Goal: Task Accomplishment & Management: Use online tool/utility

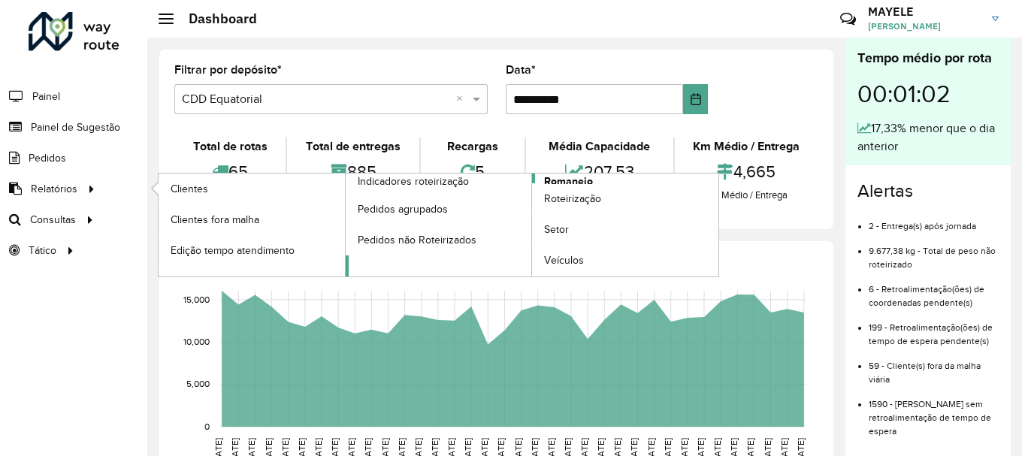
click at [612, 183] on link "Romaneio" at bounding box center [533, 225] width 374 height 103
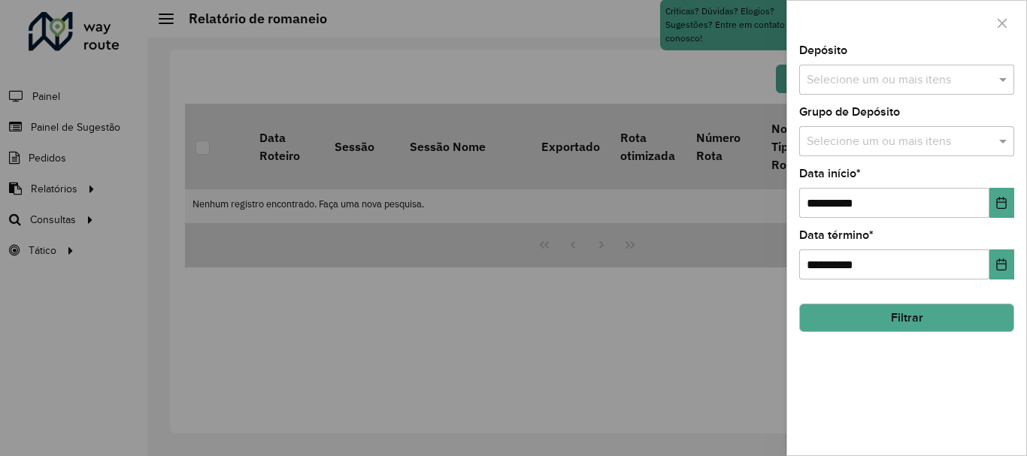
click at [921, 70] on div "Selecione um ou mais itens" at bounding box center [906, 80] width 215 height 30
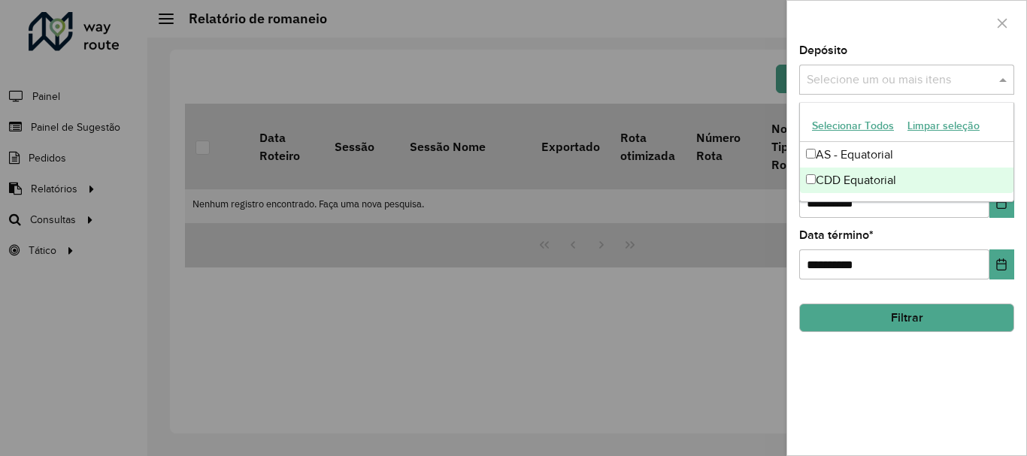
click at [870, 190] on div "CDD Equatorial" at bounding box center [907, 181] width 214 height 26
click at [903, 320] on button "Filtrar" at bounding box center [906, 318] width 215 height 29
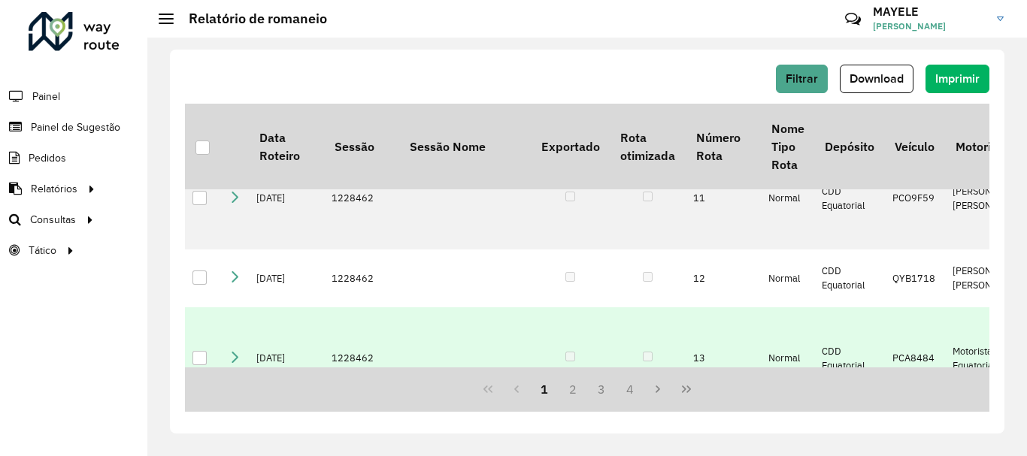
scroll to position [1203, 0]
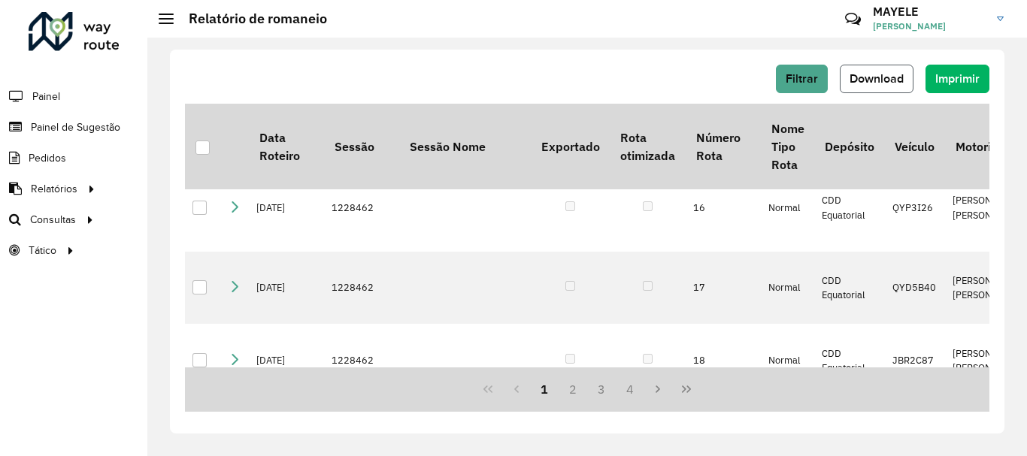
click at [860, 83] on span "Download" at bounding box center [877, 78] width 54 height 13
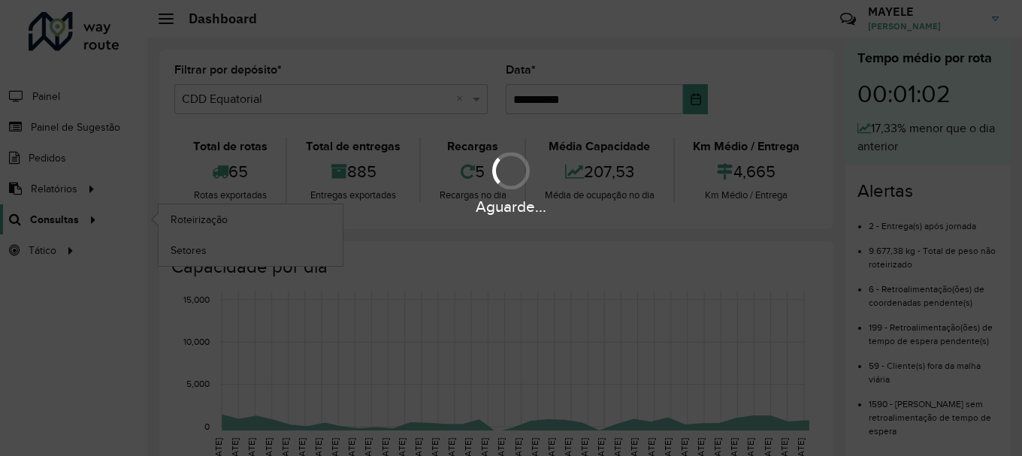
click at [57, 221] on span "Consultas" at bounding box center [54, 220] width 49 height 16
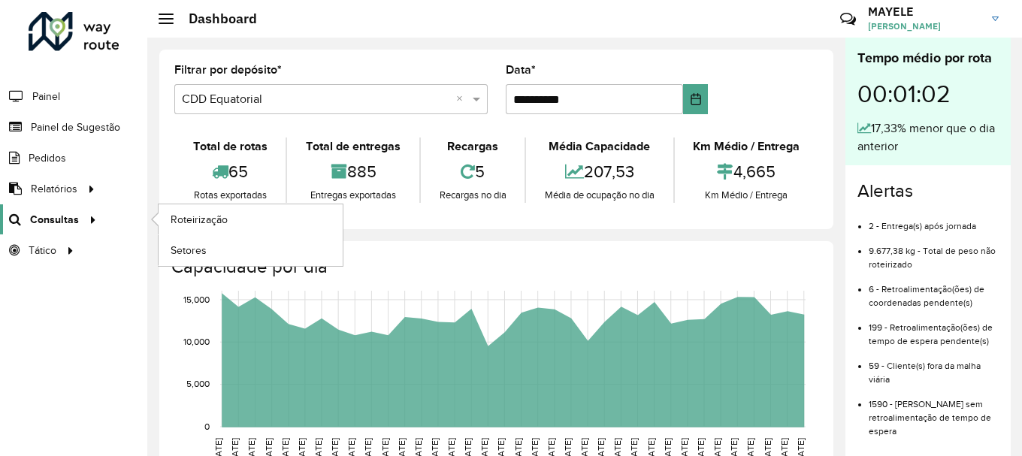
click at [57, 221] on span "Consultas" at bounding box center [54, 220] width 49 height 16
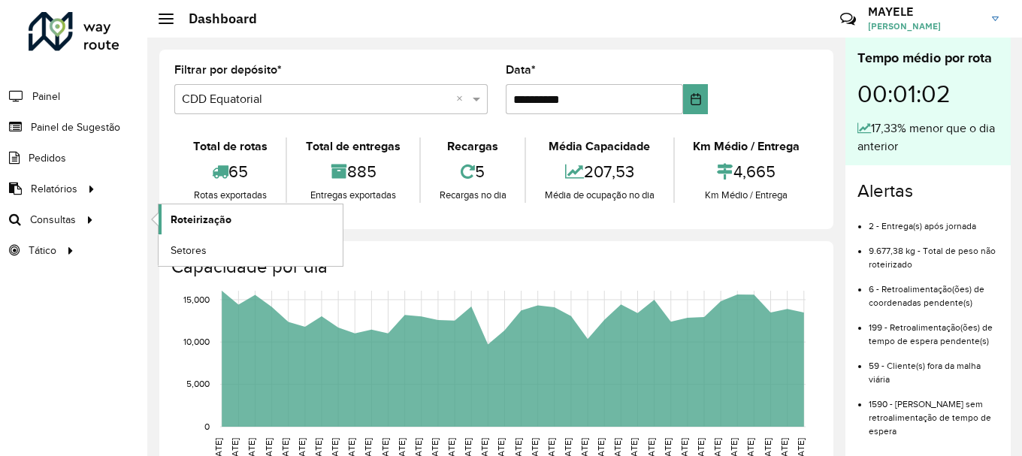
click at [182, 223] on span "Roteirização" at bounding box center [201, 220] width 61 height 16
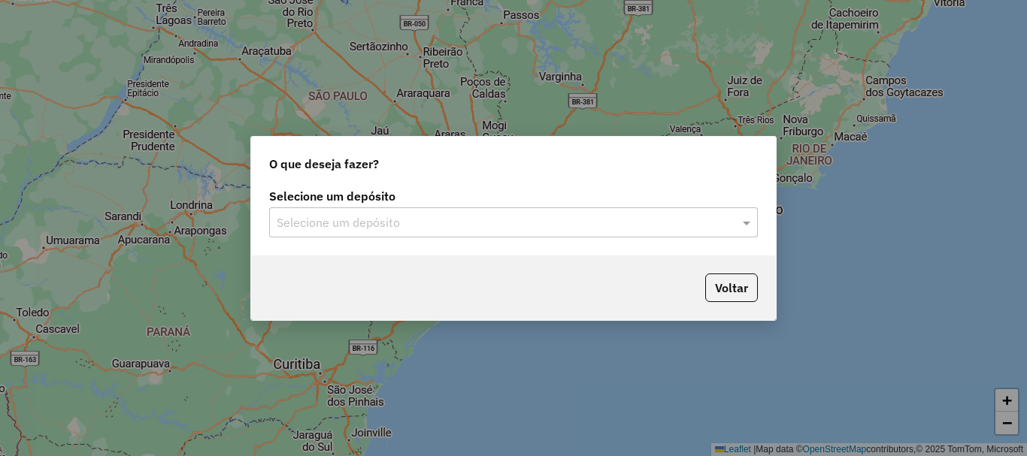
click at [507, 222] on input "text" at bounding box center [499, 223] width 444 height 18
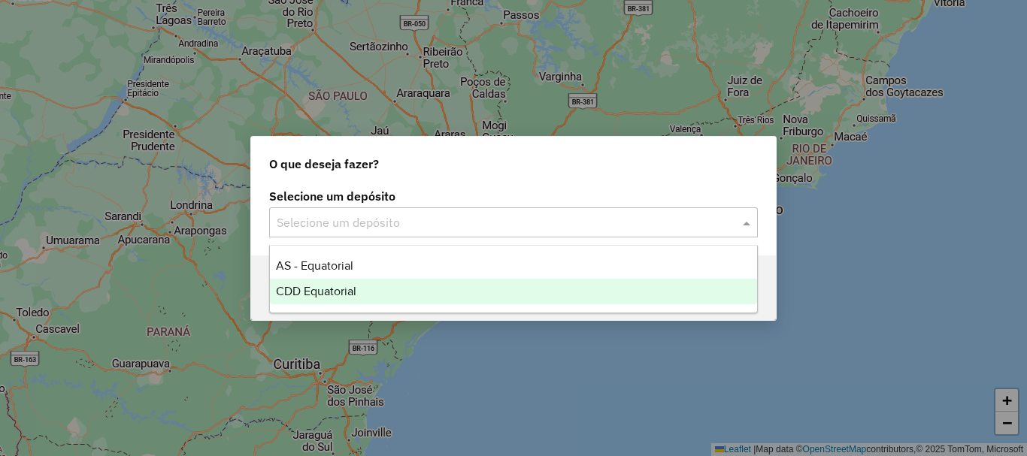
click at [381, 280] on div "CDD Equatorial" at bounding box center [513, 292] width 487 height 26
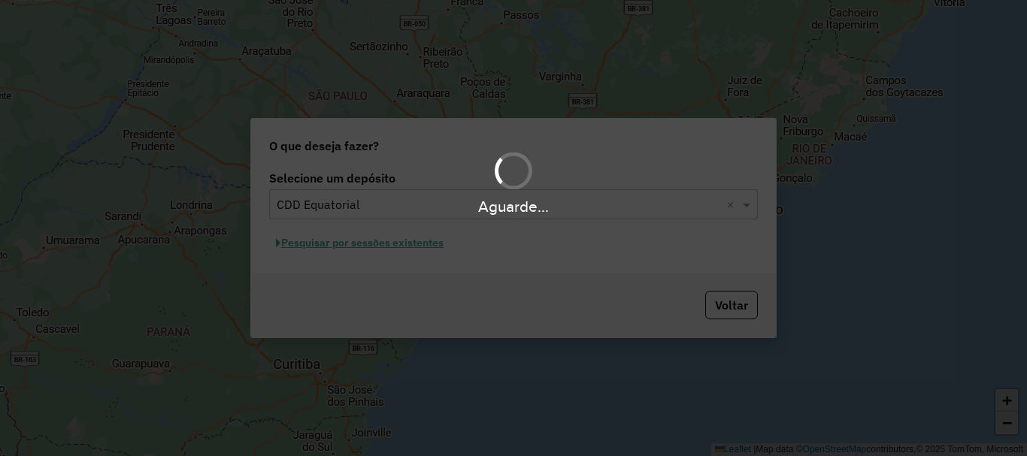
click at [410, 244] on div "Aguarde..." at bounding box center [513, 228] width 1027 height 456
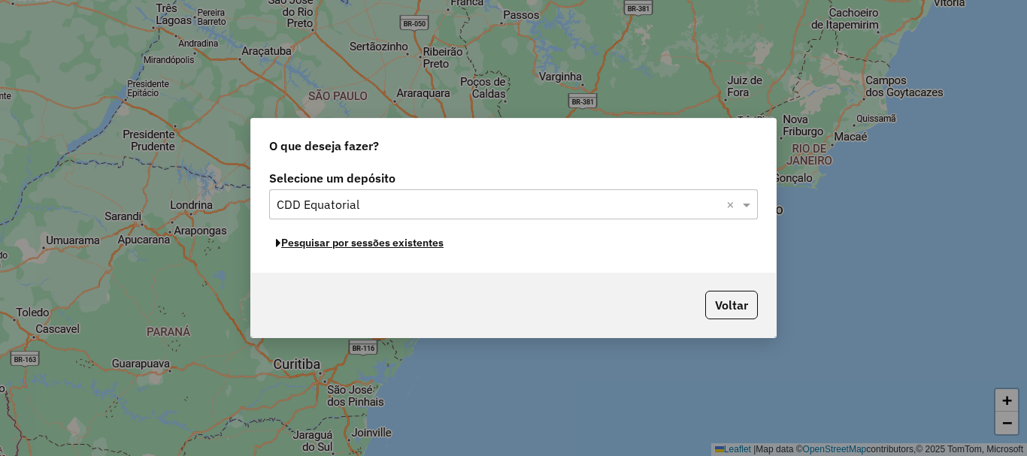
click at [410, 244] on button "Pesquisar por sessões existentes" at bounding box center [359, 243] width 181 height 23
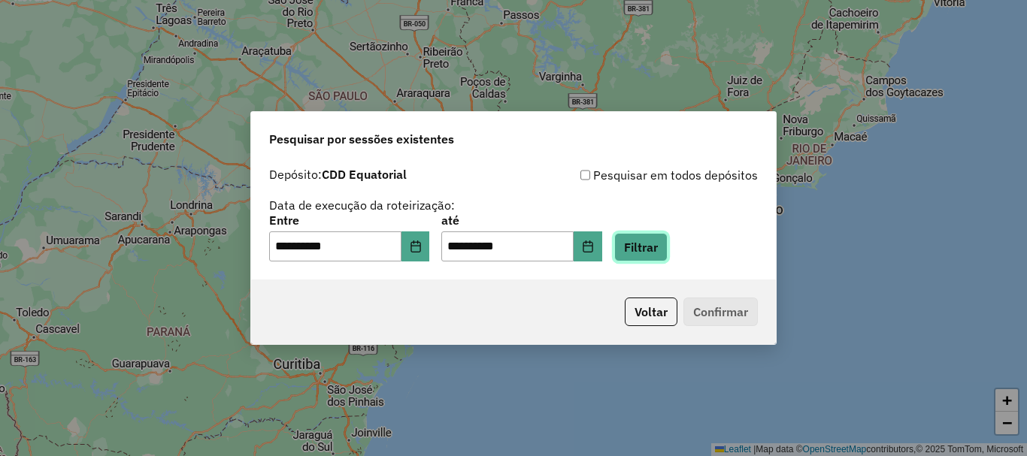
click at [640, 247] on button "Filtrar" at bounding box center [640, 247] width 53 height 29
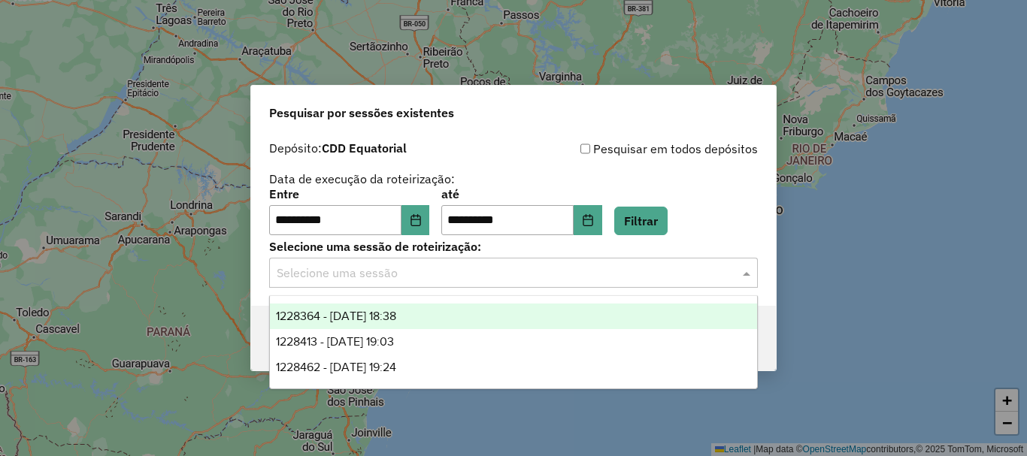
click at [409, 281] on input "text" at bounding box center [499, 274] width 444 height 18
click at [395, 312] on span "1228364 - 12/08/2025 18:38" at bounding box center [336, 316] width 120 height 13
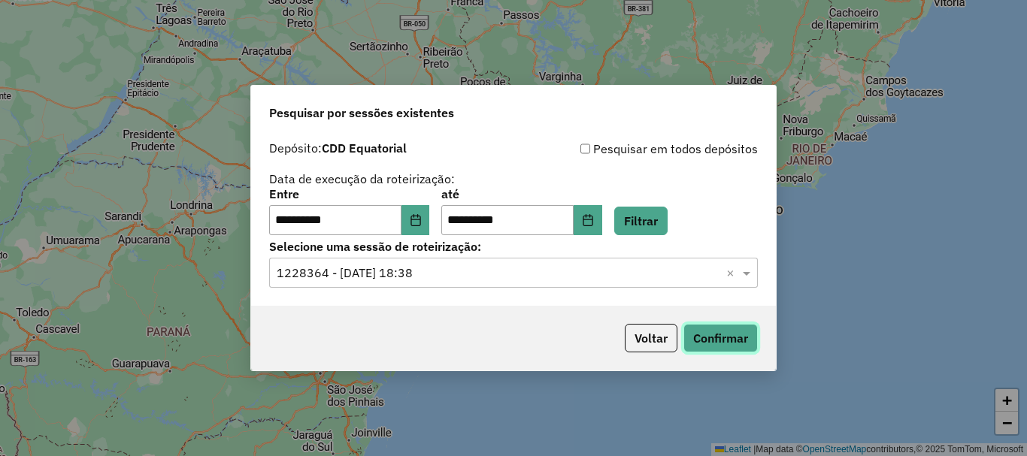
click at [725, 340] on button "Confirmar" at bounding box center [720, 338] width 74 height 29
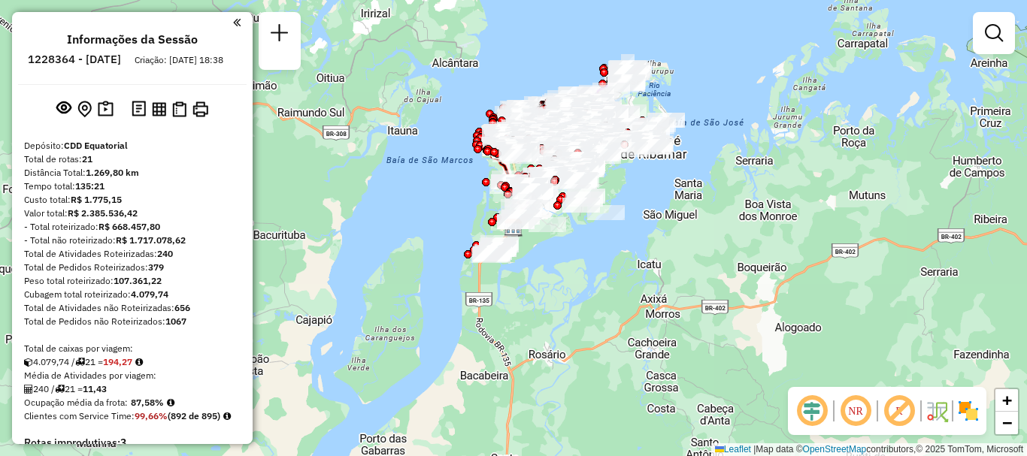
scroll to position [503, 0]
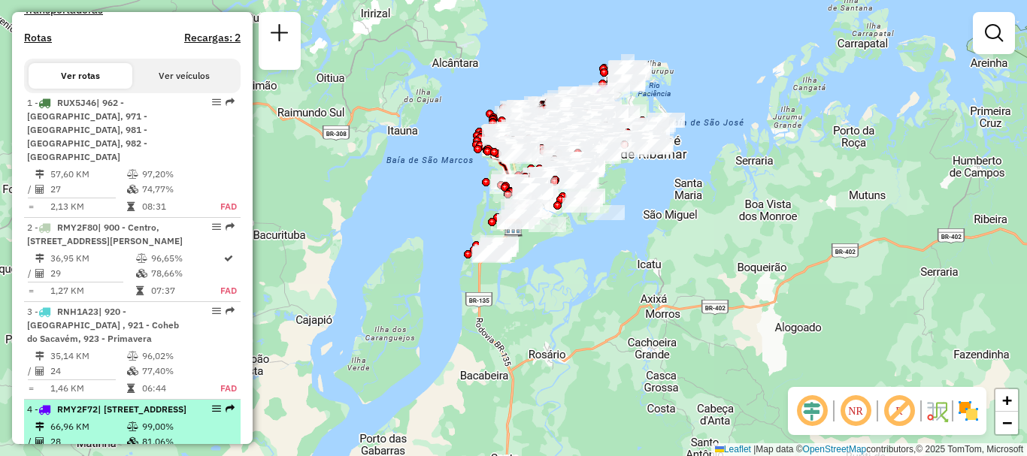
click at [161, 416] on div "4 - RMY2F72 | 905 - São Raimundo, 906 - Anjo da Guarda , 990 - Vila Bacanga, 99…" at bounding box center [106, 410] width 159 height 14
select select "**********"
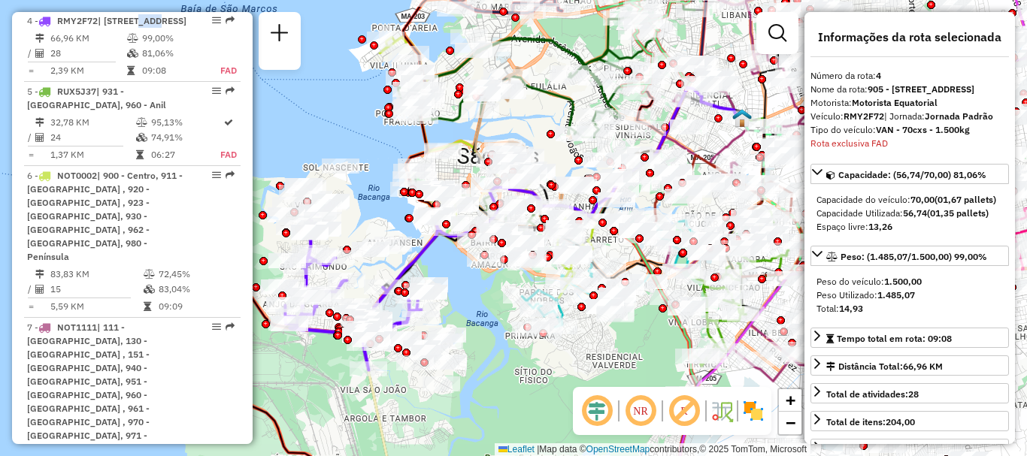
scroll to position [904, 0]
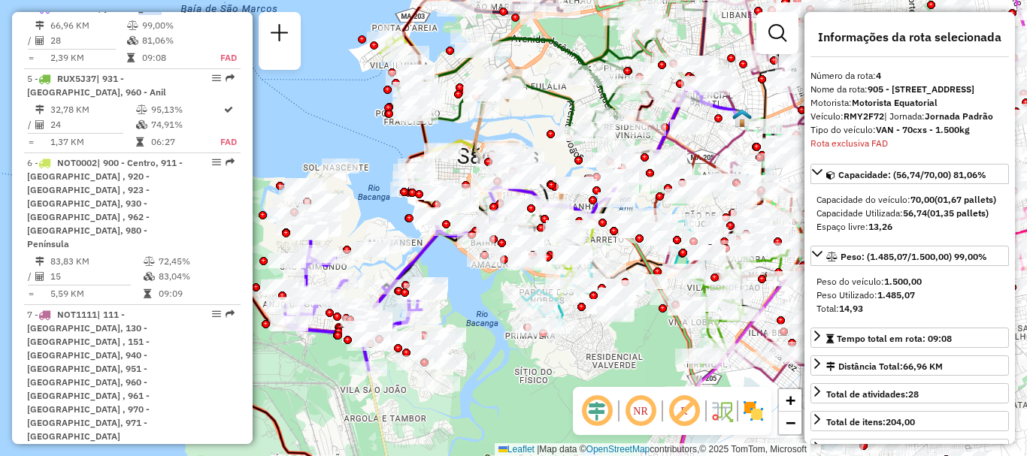
click at [587, 419] on em at bounding box center [597, 411] width 36 height 36
click at [585, 410] on em at bounding box center [597, 411] width 36 height 36
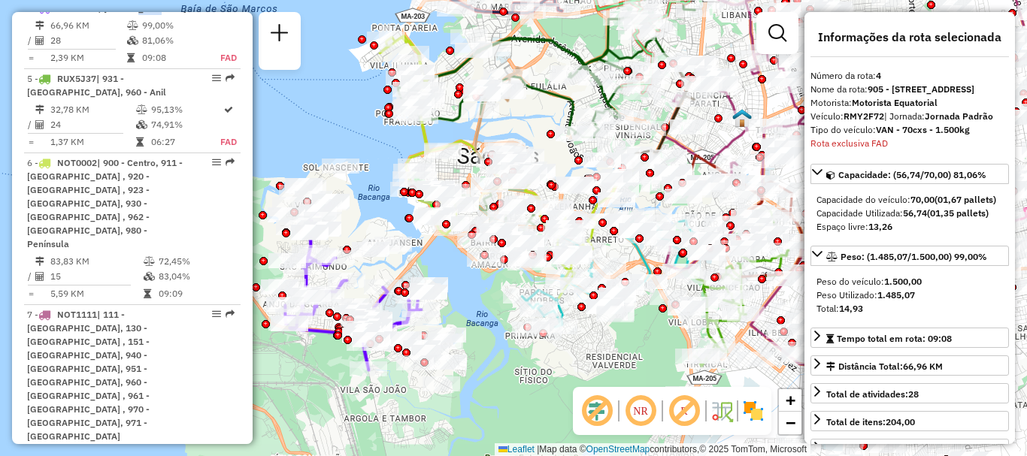
click at [647, 407] on em at bounding box center [640, 411] width 36 height 36
click at [649, 416] on em at bounding box center [640, 411] width 36 height 36
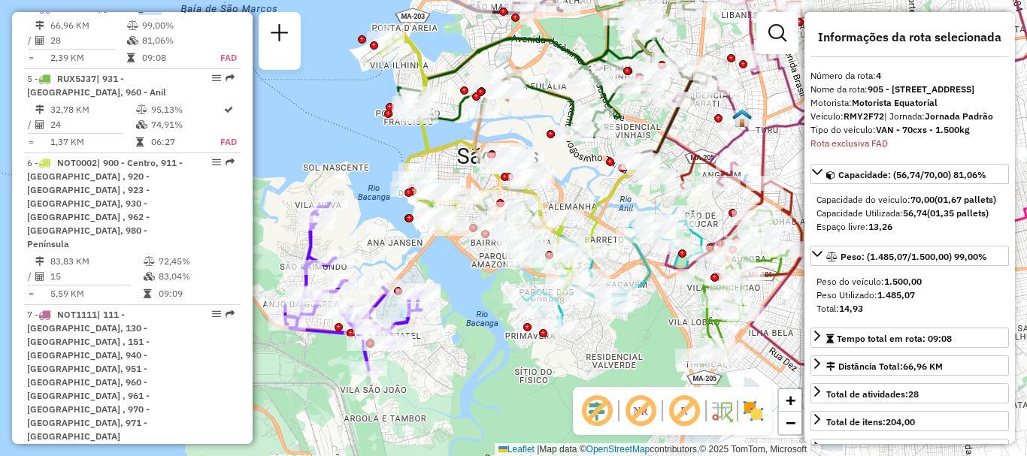
click at [747, 408] on img at bounding box center [753, 411] width 24 height 24
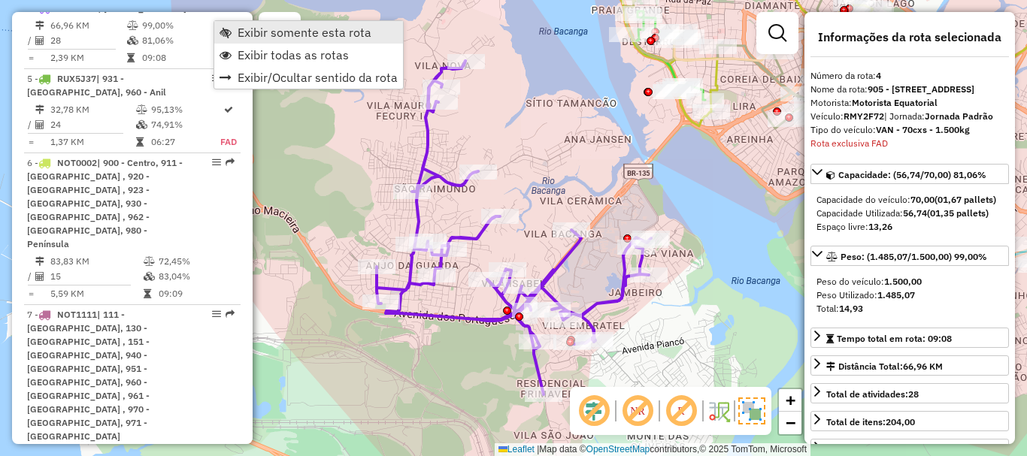
click at [280, 35] on span "Exibir somente esta rota" at bounding box center [305, 32] width 134 height 12
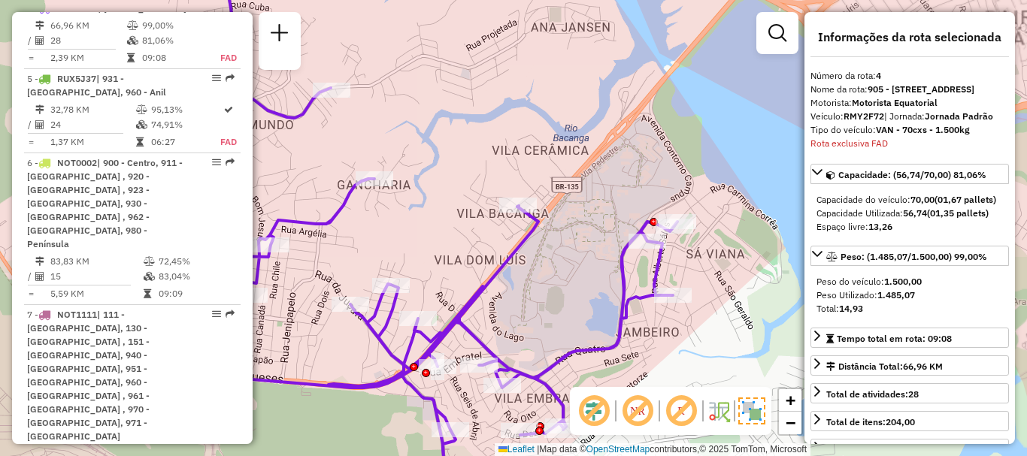
drag, startPoint x: 533, startPoint y: 283, endPoint x: 572, endPoint y: 233, distance: 63.8
click at [570, 235] on div "Janela de atendimento Grade de atendimento Capacidade Transportadoras Veículos …" at bounding box center [513, 228] width 1027 height 456
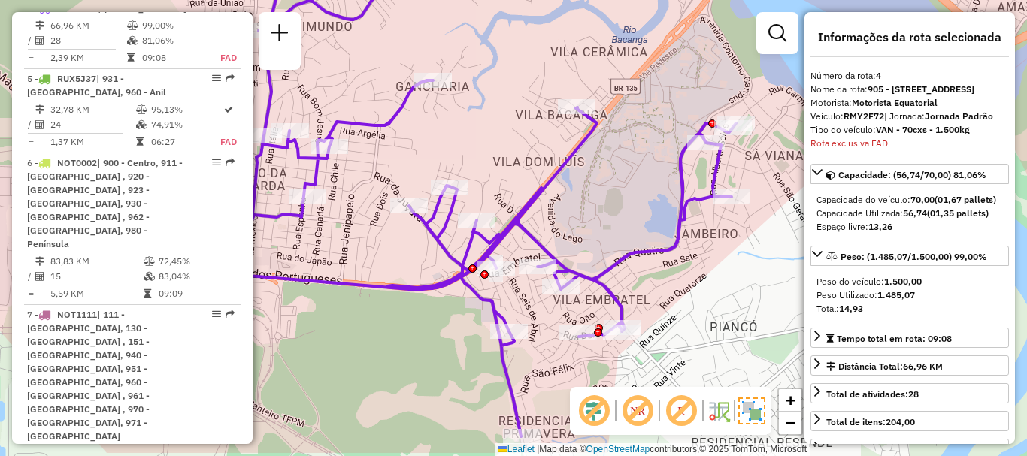
drag, startPoint x: 613, startPoint y: 186, endPoint x: 625, endPoint y: 147, distance: 41.1
click at [625, 147] on div "Janela de atendimento Grade de atendimento Capacidade Transportadoras Veículos …" at bounding box center [513, 228] width 1027 height 456
drag, startPoint x: 608, startPoint y: 335, endPoint x: 606, endPoint y: 328, distance: 7.8
click at [606, 328] on div "Rota 4 - Placa RMY2F72 98713859 - VALTER ALVES Janela de atendimento Grade de a…" at bounding box center [513, 228] width 1027 height 456
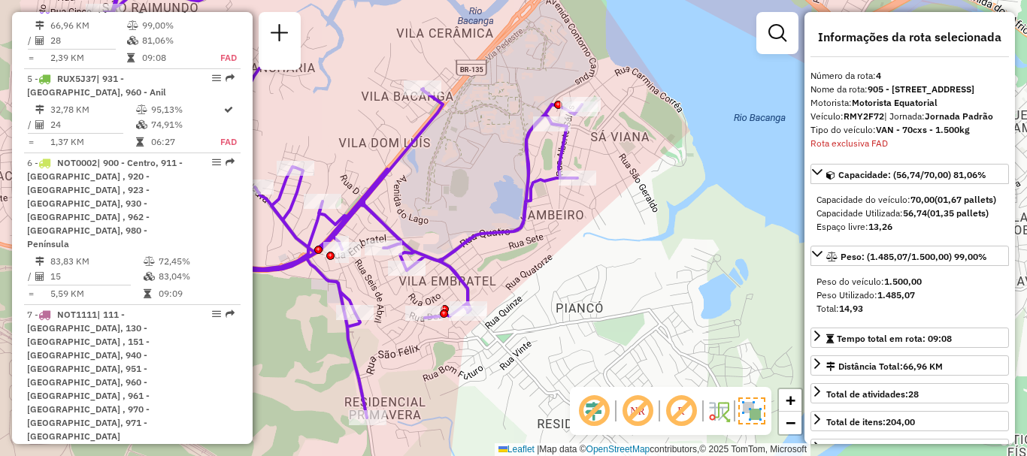
drag, startPoint x: 598, startPoint y: 307, endPoint x: 448, endPoint y: 326, distance: 150.9
click at [448, 326] on div "Rota 4 - Placa RMY2F72 98713859 - VALTER ALVES Rota 4 - Placa RMY2F72 98726376 …" at bounding box center [513, 228] width 1027 height 456
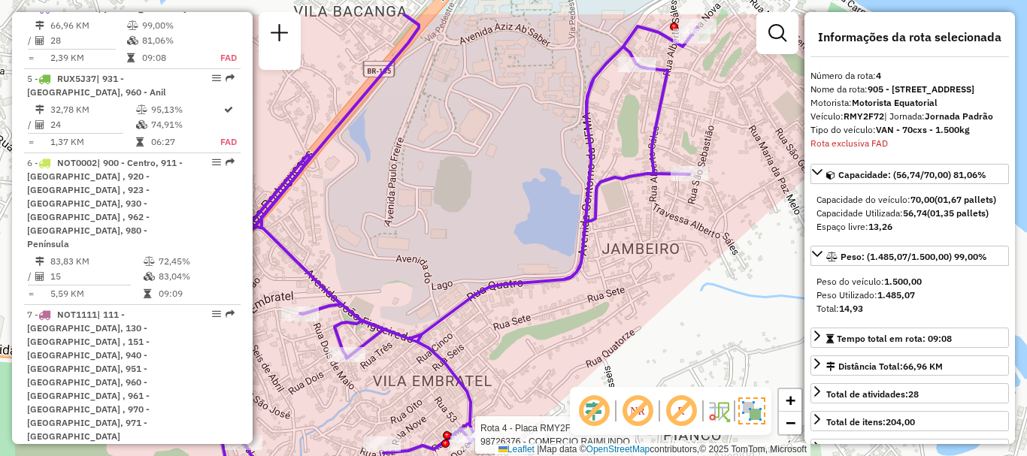
drag, startPoint x: 510, startPoint y: 221, endPoint x: 628, endPoint y: 281, distance: 132.5
click at [628, 281] on div "Rota 4 - Placa RMY2F72 98726376 - COMERCIO RAIMUNDO Janela de atendimento Grade…" at bounding box center [513, 228] width 1027 height 456
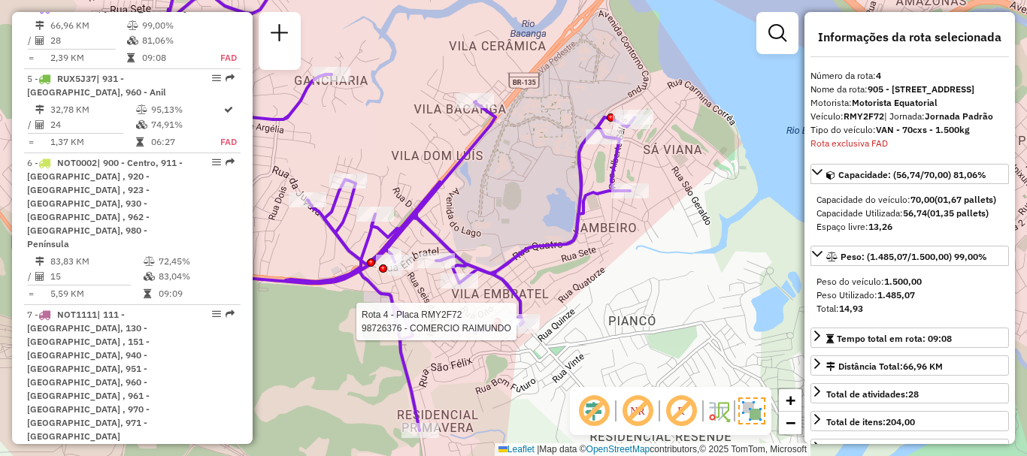
drag, startPoint x: 499, startPoint y: 167, endPoint x: 506, endPoint y: 176, distance: 11.3
click at [503, 174] on div "Rota 4 - Placa RMY2F72 98726376 - COMERCIO RAIMUNDO Janela de atendimento Grade…" at bounding box center [513, 228] width 1027 height 456
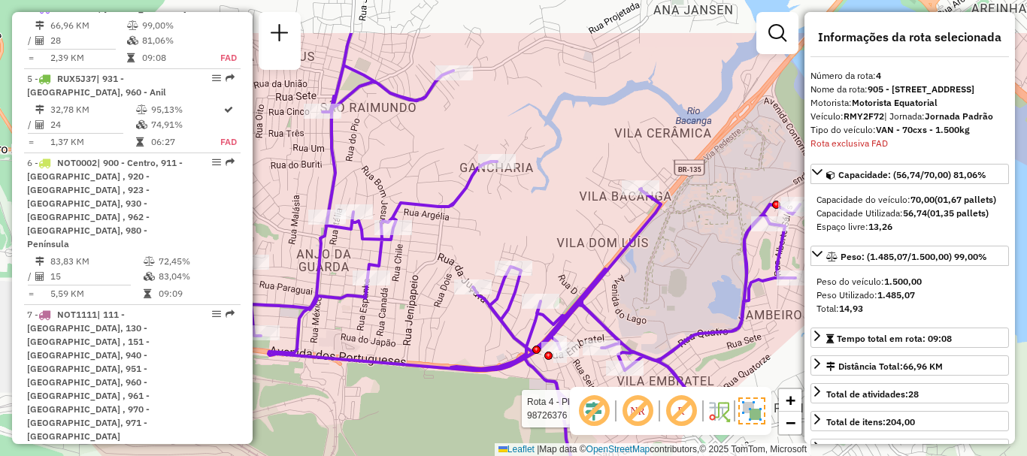
drag, startPoint x: 519, startPoint y: 183, endPoint x: 670, endPoint y: 256, distance: 167.1
click at [670, 256] on div "Rota 4 - Placa RMY2F72 98726376 - COMERCIO RAIMUNDO Janela de atendimento Grade…" at bounding box center [513, 228] width 1027 height 456
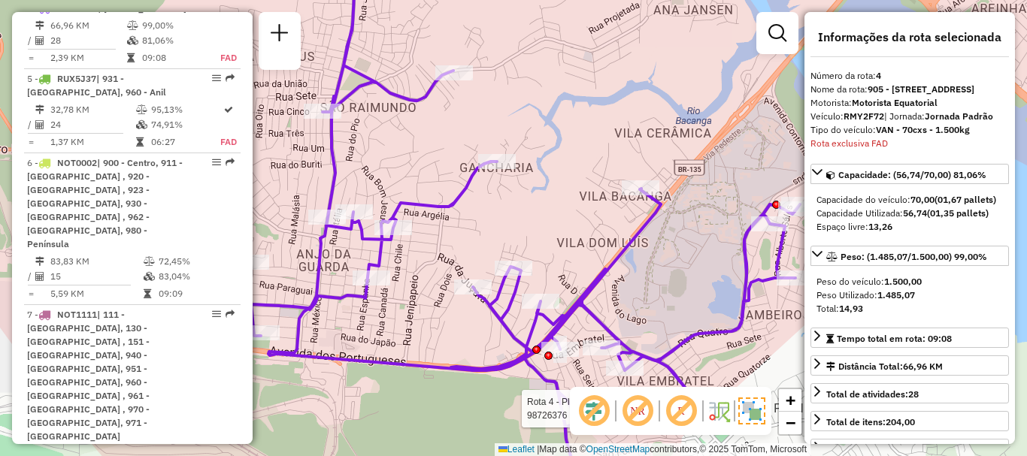
drag, startPoint x: 639, startPoint y: 304, endPoint x: 597, endPoint y: 277, distance: 50.0
click at [638, 304] on div "Rota 4 - Placa RMY2F72 98726376 - COMERCIO RAIMUNDO Janela de atendimento Grade…" at bounding box center [513, 228] width 1027 height 456
click at [597, 276] on div "Rota 4 - Placa RMY2F72 98726376 - COMERCIO RAIMUNDO Janela de atendimento Grade…" at bounding box center [513, 228] width 1027 height 456
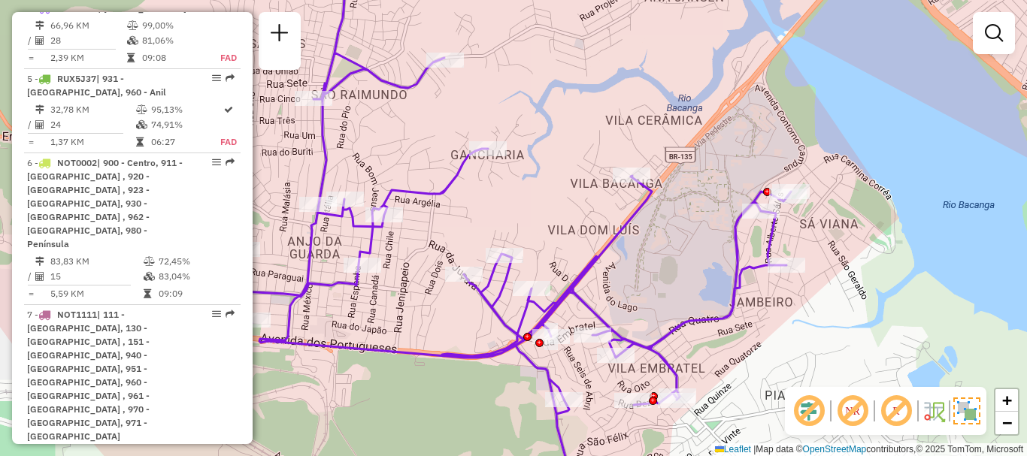
click at [596, 274] on div "Janela de atendimento Grade de atendimento Capacidade Transportadoras Veículos …" at bounding box center [513, 228] width 1027 height 456
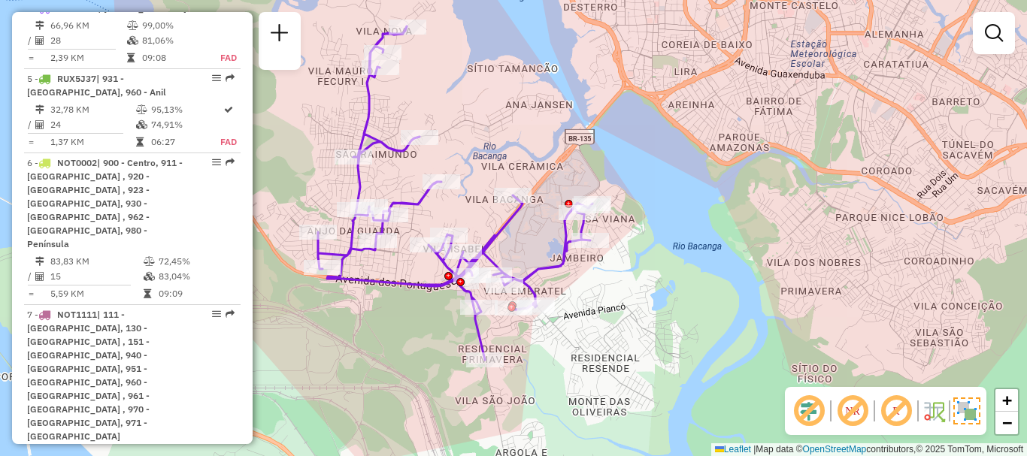
drag, startPoint x: 765, startPoint y: 290, endPoint x: 642, endPoint y: 247, distance: 130.8
click at [663, 264] on div "Janela de atendimento Grade de atendimento Capacidade Transportadoras Veículos …" at bounding box center [513, 228] width 1027 height 456
click at [613, 325] on div "Janela de atendimento Grade de atendimento Capacidade Transportadoras Veículos …" at bounding box center [513, 228] width 1027 height 456
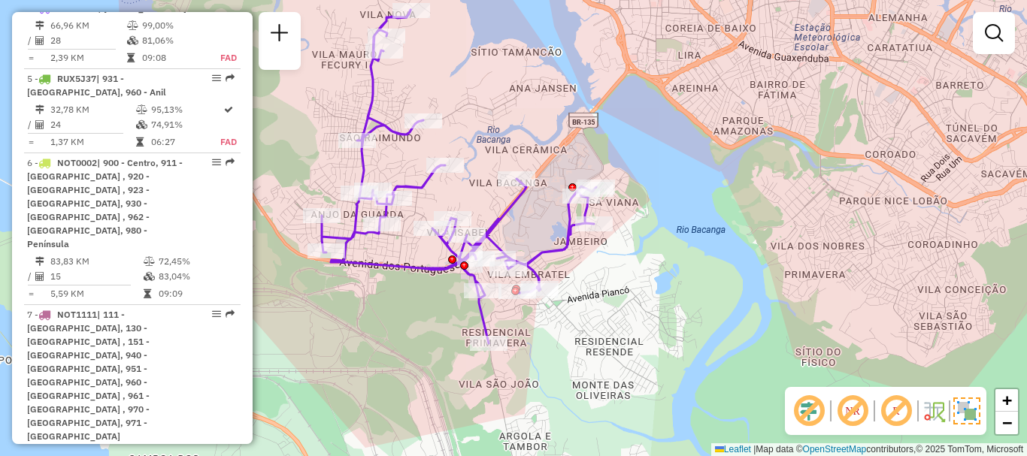
drag, startPoint x: 613, startPoint y: 325, endPoint x: 617, endPoint y: 316, distance: 10.1
click at [617, 316] on div "Janela de atendimento Grade de atendimento Capacidade Transportadoras Veículos …" at bounding box center [513, 228] width 1027 height 456
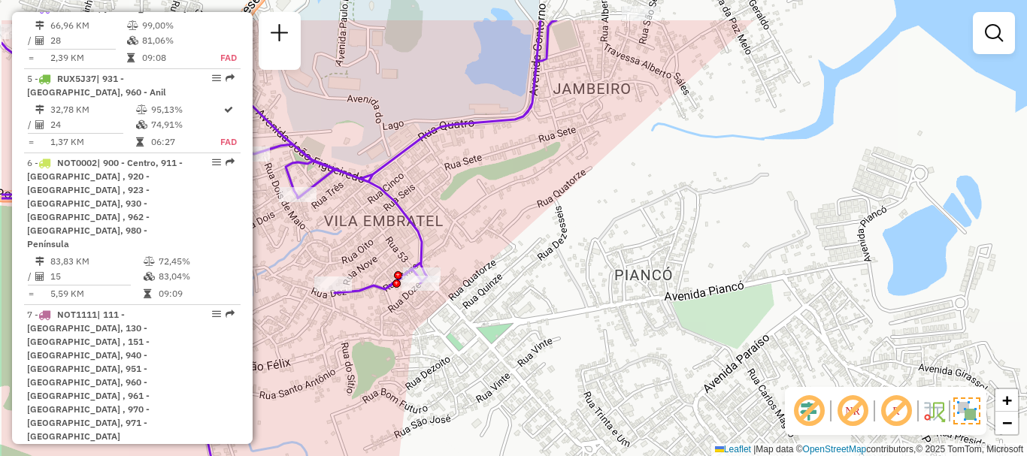
drag, startPoint x: 522, startPoint y: 313, endPoint x: 629, endPoint y: 380, distance: 126.6
click at [629, 380] on div "Janela de atendimento Grade de atendimento Capacidade Transportadoras Veículos …" at bounding box center [513, 228] width 1027 height 456
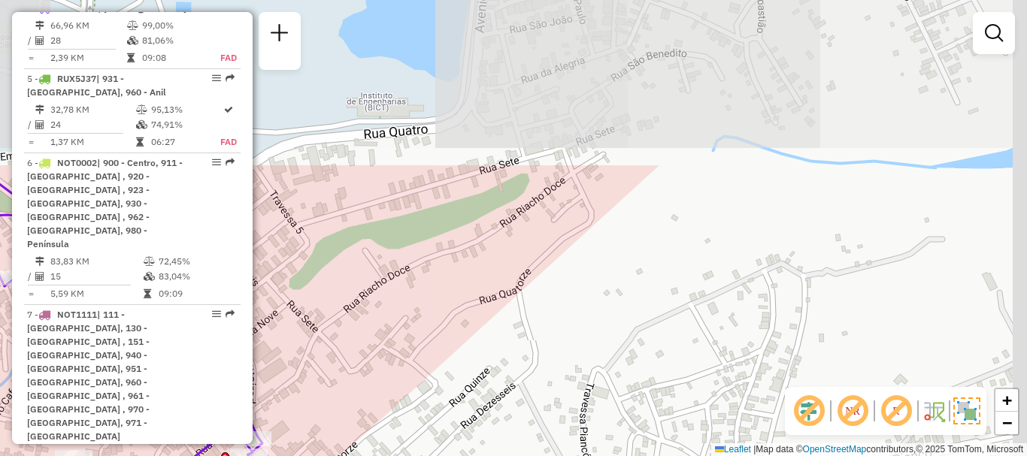
drag, startPoint x: 634, startPoint y: 253, endPoint x: 522, endPoint y: 436, distance: 214.3
click at [514, 456] on html "Aguarde... Pop-up bloqueado! Seu navegador bloqueou automáticamente a abertura …" at bounding box center [513, 228] width 1027 height 456
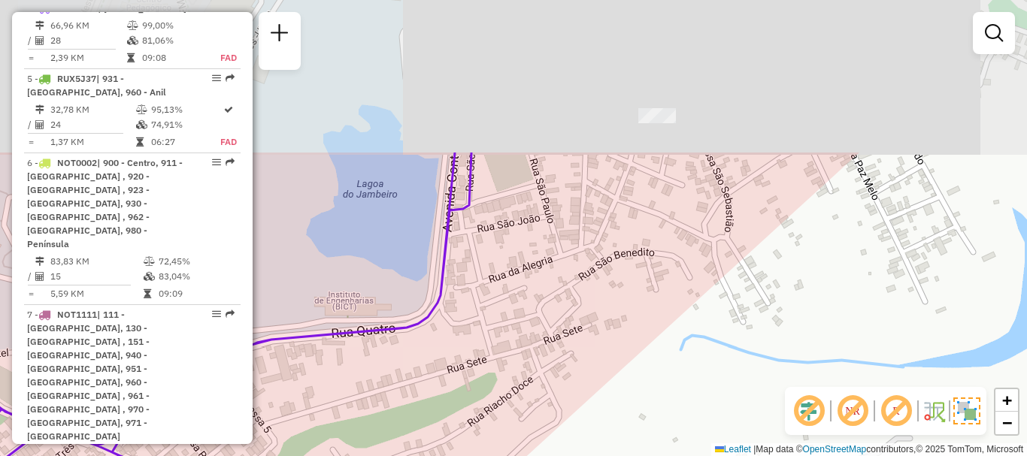
drag, startPoint x: 620, startPoint y: 277, endPoint x: 593, endPoint y: 452, distance: 176.5
click at [587, 456] on html "Aguarde... Pop-up bloqueado! Seu navegador bloqueou automáticamente a abertura …" at bounding box center [513, 228] width 1027 height 456
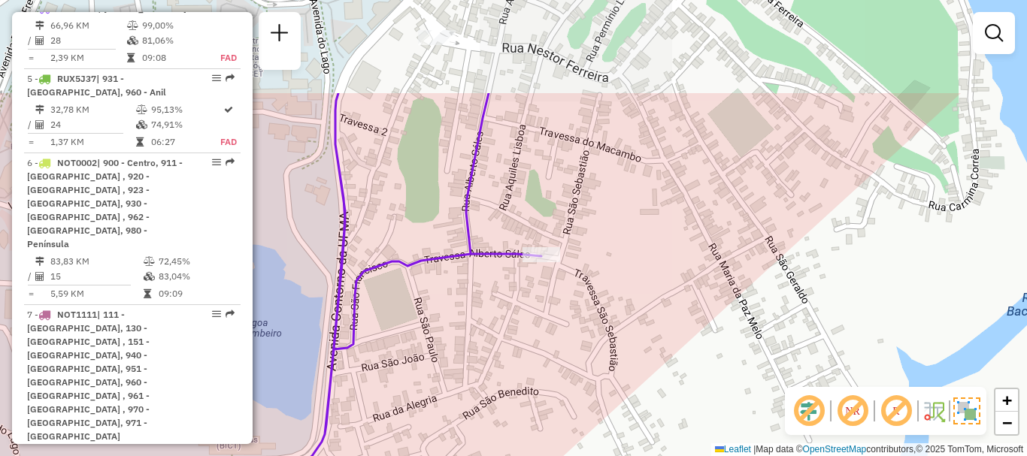
drag, startPoint x: 679, startPoint y: 258, endPoint x: 564, endPoint y: 397, distance: 180.5
click at [564, 397] on div "Janela de atendimento Grade de atendimento Capacidade Transportadoras Veículos …" at bounding box center [513, 228] width 1027 height 456
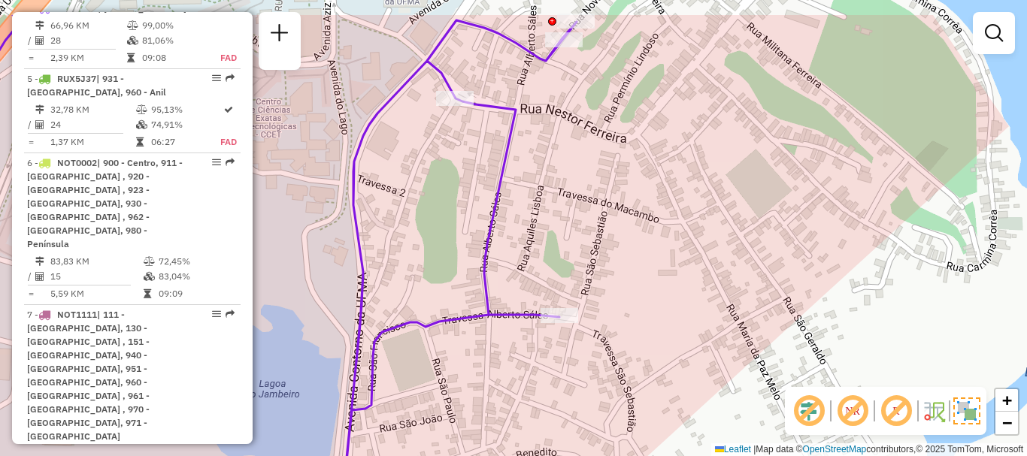
drag, startPoint x: 610, startPoint y: 280, endPoint x: 628, endPoint y: 341, distance: 63.5
click at [628, 341] on div "Janela de atendimento Grade de atendimento Capacidade Transportadoras Veículos …" at bounding box center [513, 228] width 1027 height 456
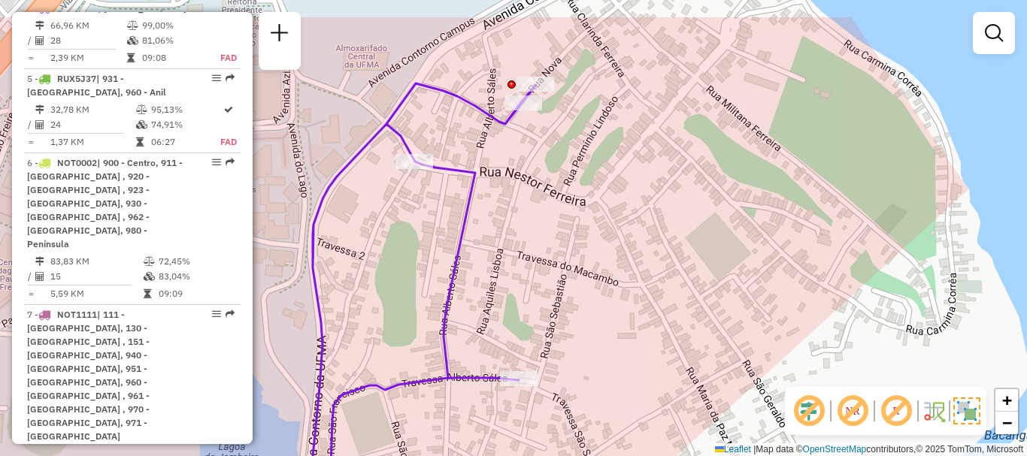
drag, startPoint x: 622, startPoint y: 356, endPoint x: 589, endPoint y: 405, distance: 59.0
click at [589, 405] on div "Janela de atendimento Grade de atendimento Capacidade Transportadoras Veículos …" at bounding box center [513, 228] width 1027 height 456
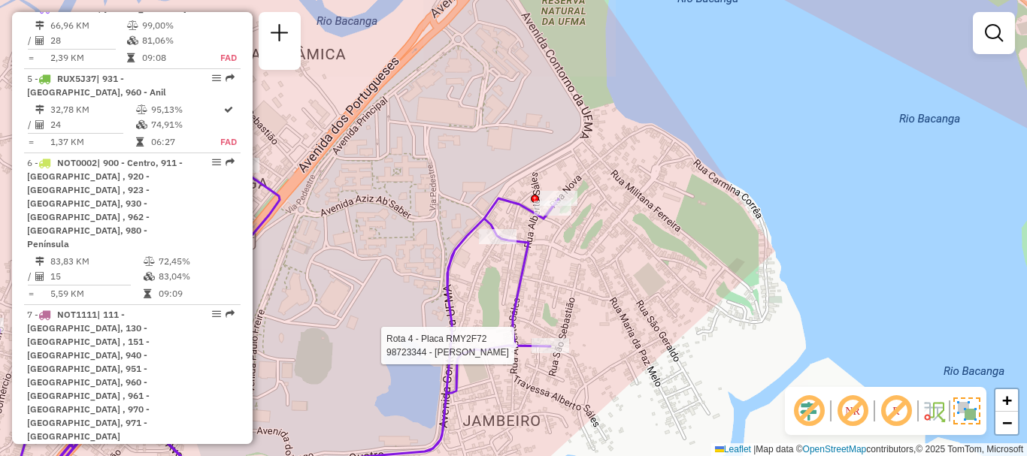
select select "**********"
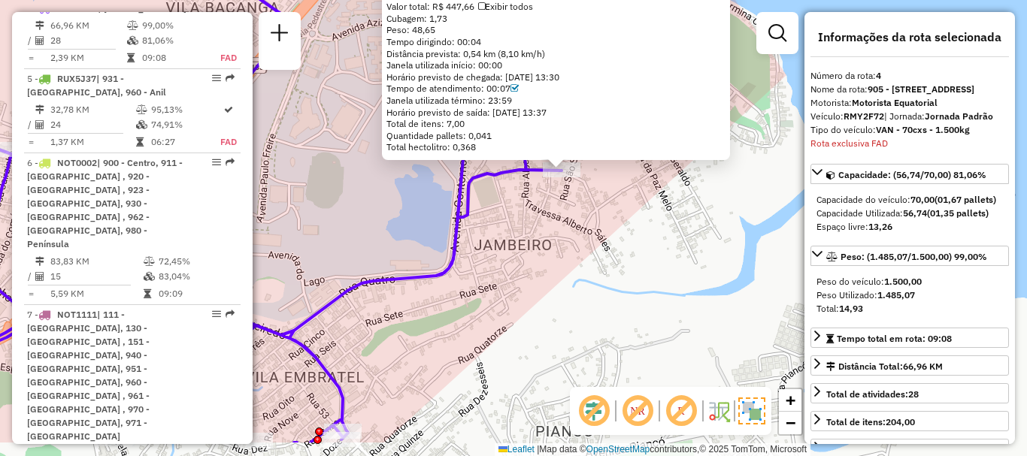
drag, startPoint x: 556, startPoint y: 338, endPoint x: 593, endPoint y: 289, distance: 60.6
click at [593, 289] on div "98723344 - JOHN ERICK ALVES BOT Endereço: 2ª Alberto Sales 44 Bairro: SA VIANA …" at bounding box center [513, 228] width 1027 height 456
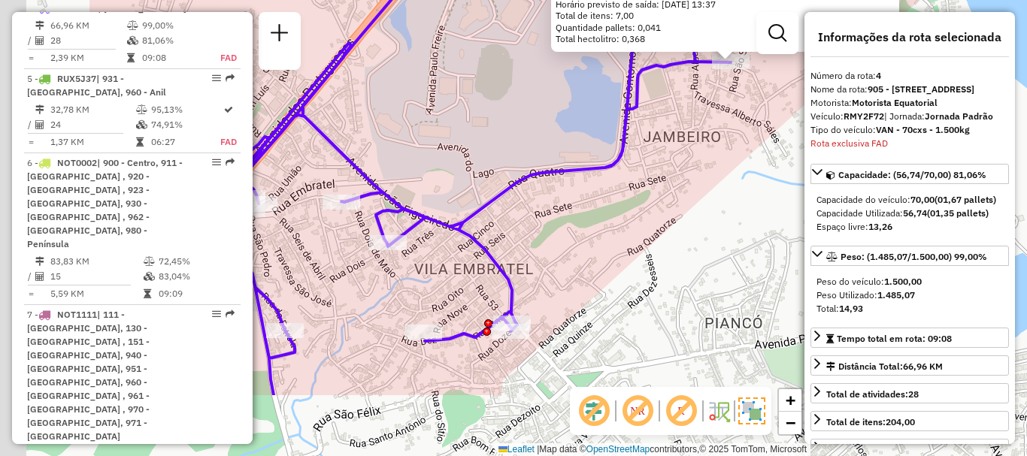
drag, startPoint x: 481, startPoint y: 289, endPoint x: 673, endPoint y: 182, distance: 219.4
click at [673, 182] on div "98723344 - JOHN ERICK ALVES BOT Endereço: 2ª Alberto Sales 44 Bairro: SA VIANA …" at bounding box center [513, 228] width 1027 height 456
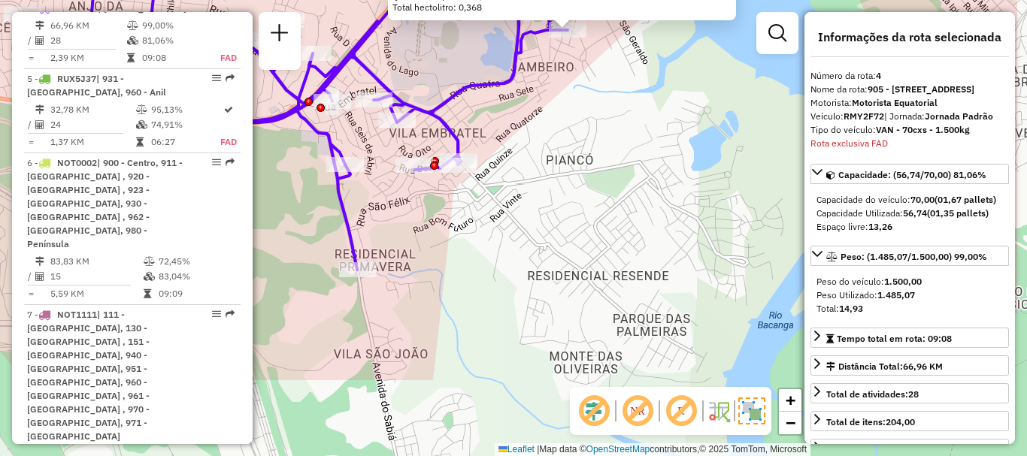
drag, startPoint x: 604, startPoint y: 317, endPoint x: 492, endPoint y: 196, distance: 164.9
click at [492, 196] on div "98723344 - JOHN ERICK ALVES BOT Endereço: 2ª Alberto Sales 44 Bairro: SA VIANA …" at bounding box center [513, 228] width 1027 height 456
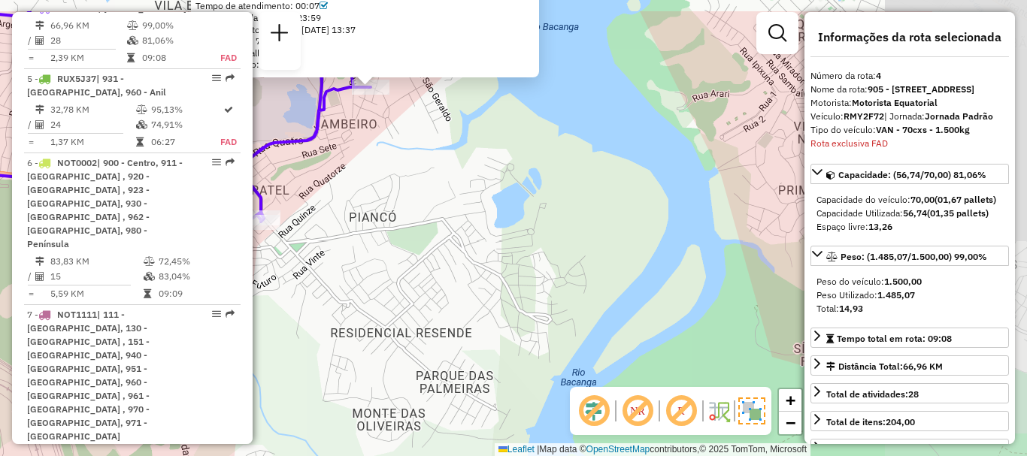
drag, startPoint x: 641, startPoint y: 227, endPoint x: 444, endPoint y: 284, distance: 205.1
click at [444, 284] on div "98723344 - JOHN ERICK ALVES BOT Endereço: 2ª Alberto Sales 44 Bairro: SA VIANA …" at bounding box center [513, 228] width 1027 height 456
